Goal: Submit feedback/report problem: Submit feedback/report problem

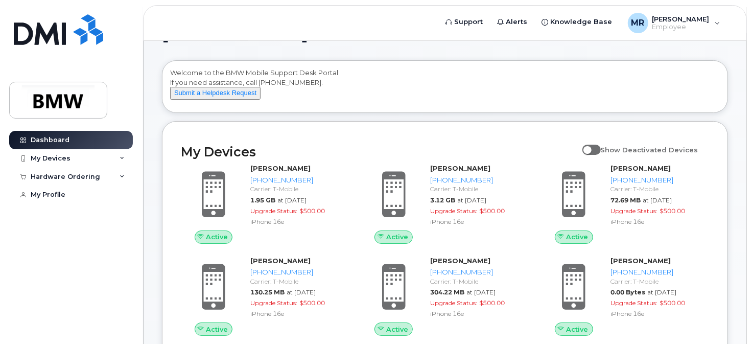
scroll to position [51, 0]
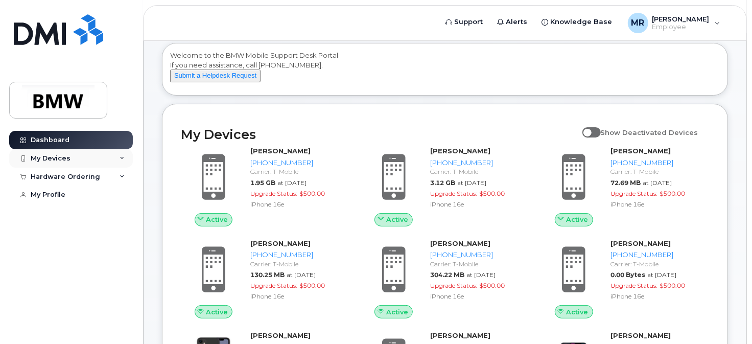
click at [59, 157] on div "My Devices" at bounding box center [51, 158] width 40 height 8
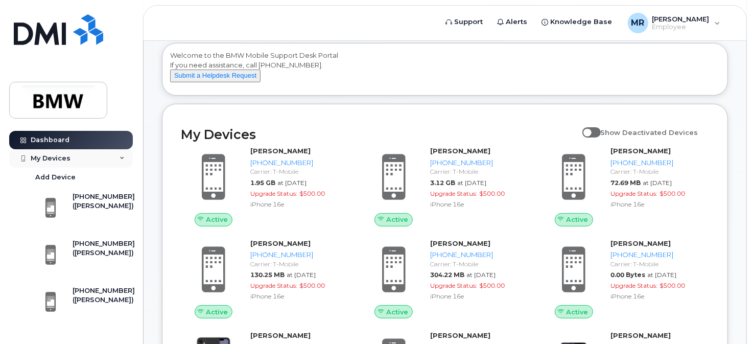
click at [62, 159] on div "My Devices" at bounding box center [51, 158] width 40 height 8
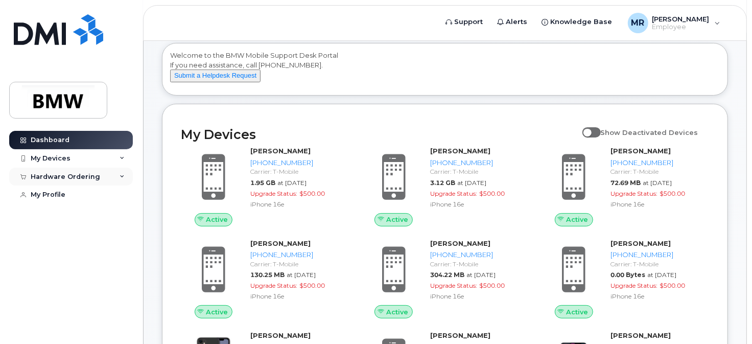
click at [68, 177] on div "Hardware Ordering" at bounding box center [65, 177] width 69 height 8
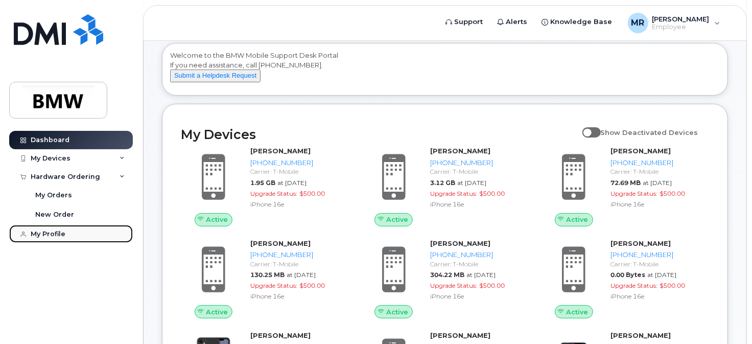
click at [44, 234] on div "My Profile" at bounding box center [48, 234] width 35 height 8
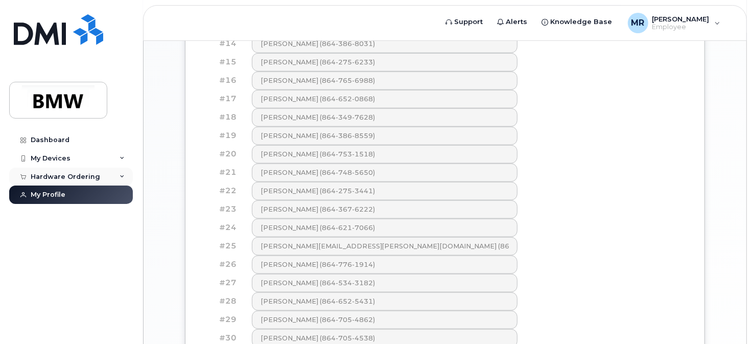
scroll to position [594, 0]
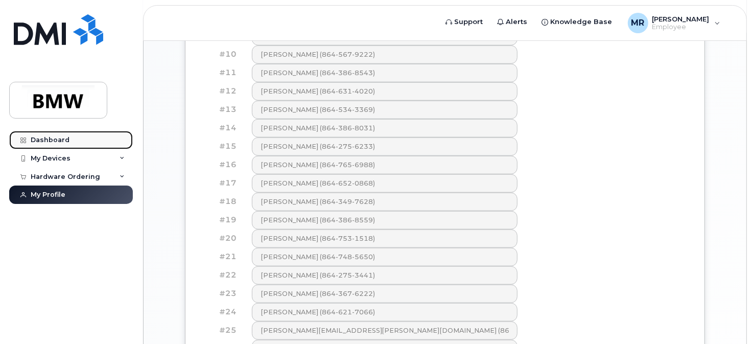
click at [60, 139] on div "Dashboard" at bounding box center [50, 140] width 39 height 8
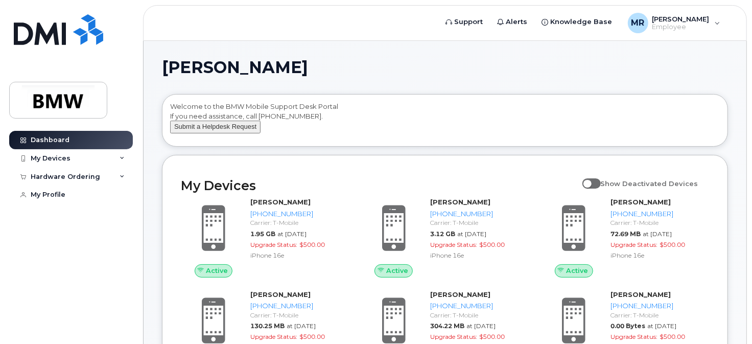
click at [221, 133] on button "Submit a Helpdesk Request" at bounding box center [215, 127] width 90 height 13
click at [233, 133] on button "Submit a Helpdesk Request" at bounding box center [215, 127] width 90 height 13
